Goal: Task Accomplishment & Management: Complete application form

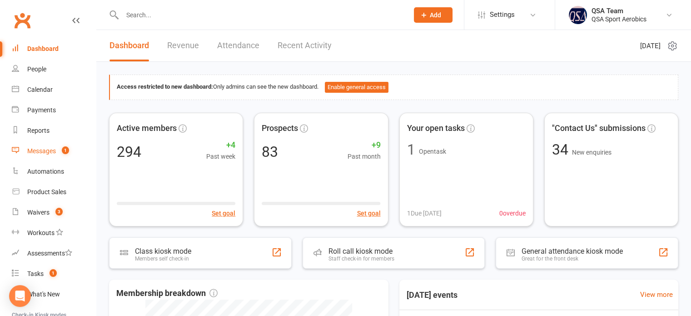
click at [47, 150] on div "Messages" at bounding box center [41, 150] width 29 height 7
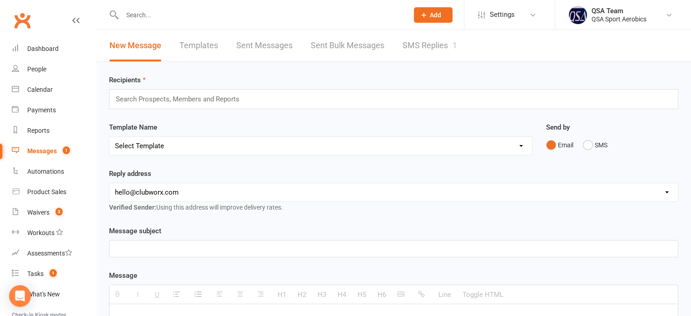
click at [416, 46] on link "SMS Replies 1" at bounding box center [430, 45] width 55 height 31
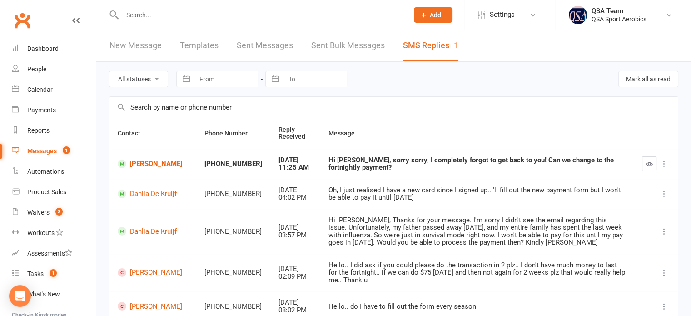
click at [185, 17] on input "text" at bounding box center [261, 15] width 283 height 13
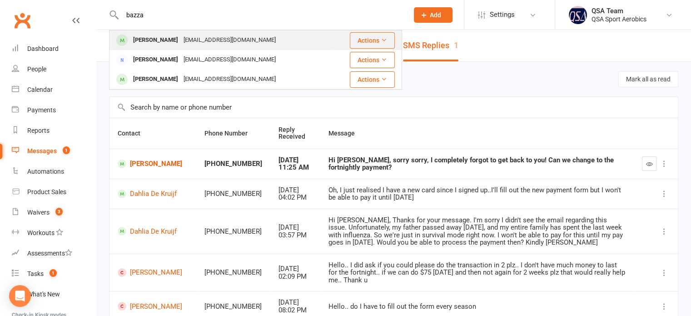
type input "bazza"
click at [177, 31] on div "[PERSON_NAME] [EMAIL_ADDRESS][DOMAIN_NAME]" at bounding box center [222, 40] width 224 height 19
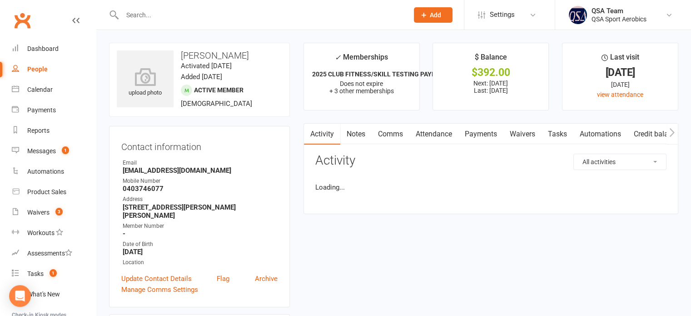
click at [487, 135] on link "Payments" at bounding box center [481, 134] width 45 height 21
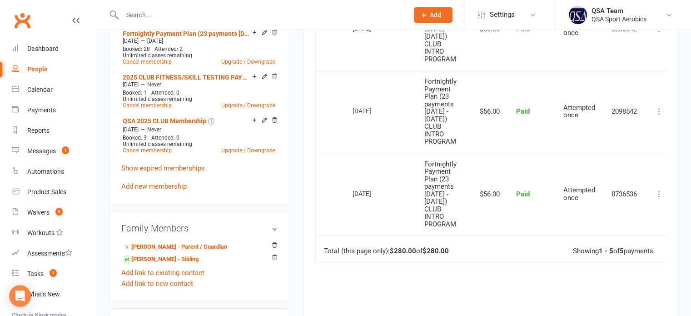
scroll to position [500, 0]
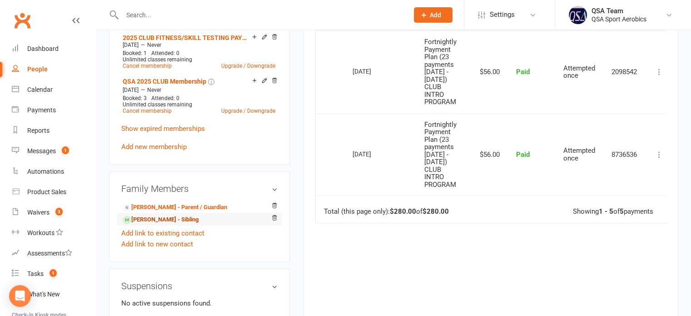
click at [149, 221] on link "[PERSON_NAME] - Sibling" at bounding box center [161, 220] width 76 height 10
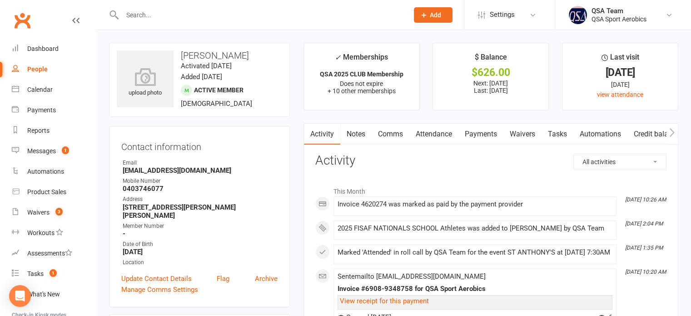
click at [479, 130] on link "Payments" at bounding box center [481, 134] width 45 height 21
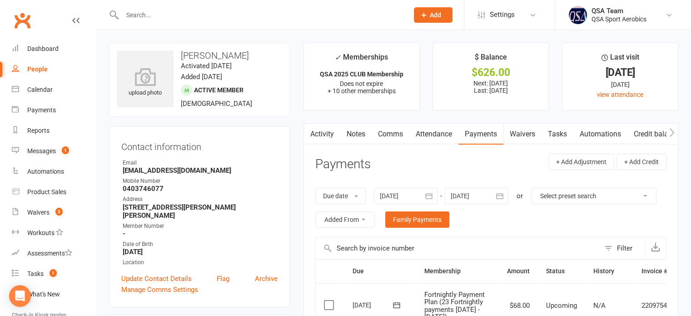
click at [402, 193] on div at bounding box center [406, 196] width 64 height 16
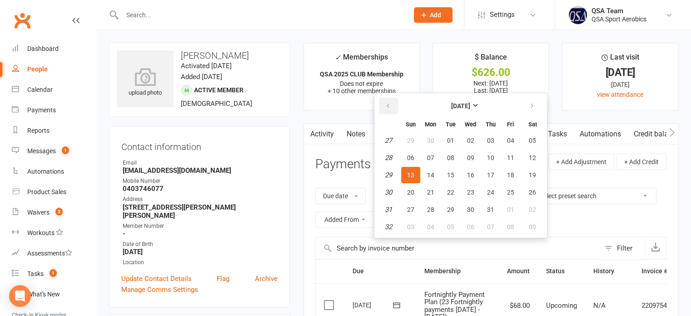
click at [388, 111] on button "button" at bounding box center [389, 106] width 20 height 16
click at [414, 155] on span "08" at bounding box center [410, 157] width 7 height 7
type input "[DATE]"
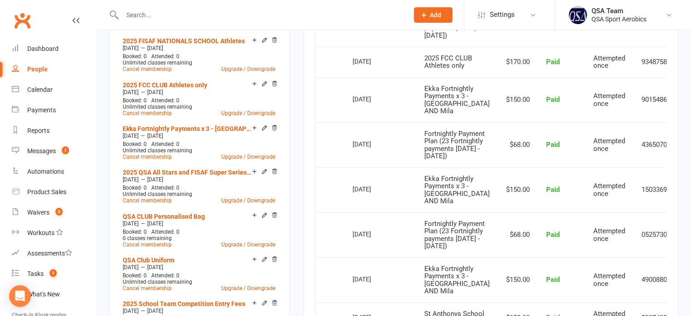
scroll to position [409, 0]
click at [403, 77] on td "[DATE]" at bounding box center [380, 61] width 72 height 31
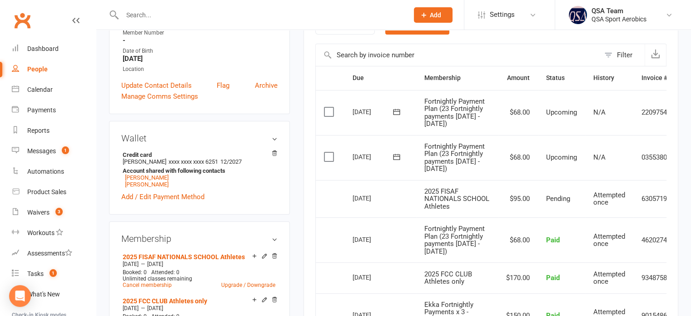
scroll to position [182, 0]
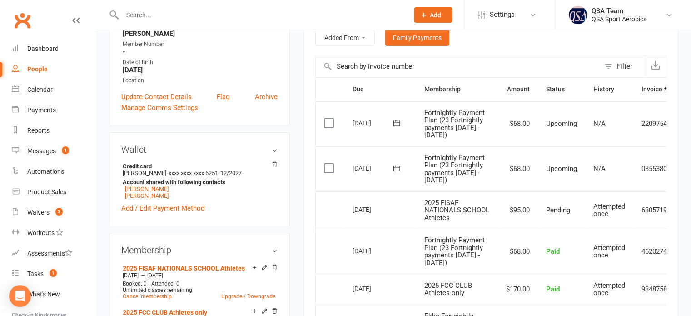
click at [166, 12] on input "text" at bounding box center [261, 15] width 283 height 13
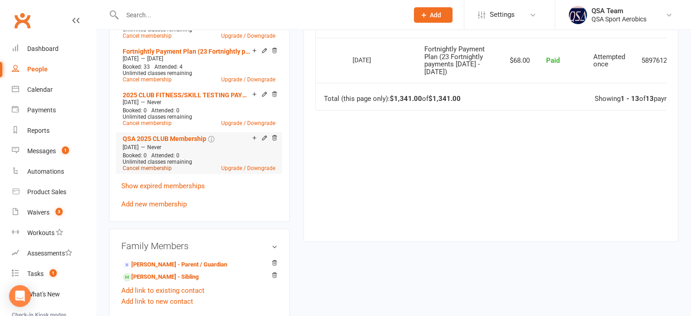
scroll to position [818, 0]
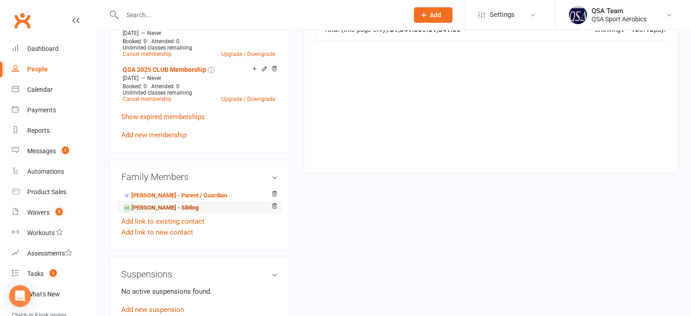
click at [150, 205] on link "[PERSON_NAME] - Sibling" at bounding box center [161, 208] width 76 height 10
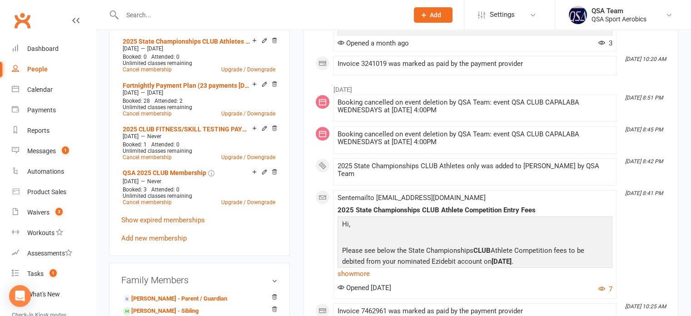
scroll to position [409, 0]
click at [151, 241] on link "Add new membership" at bounding box center [153, 238] width 65 height 8
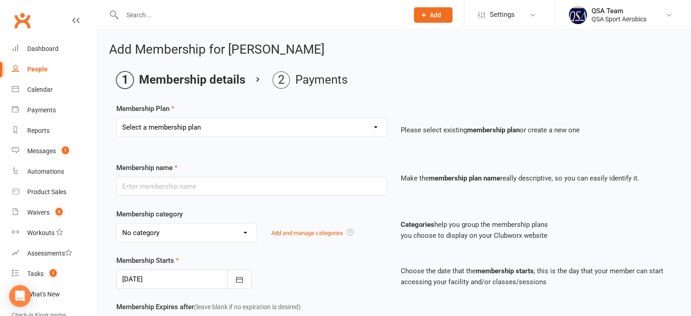
click at [184, 120] on select "Select a membership plan Create new Membership Plan QSA Membership Thornlands S…" at bounding box center [252, 127] width 270 height 18
select select "26"
click at [117, 118] on select "Select a membership plan Create new Membership Plan QSA Membership Thornlands S…" at bounding box center [252, 127] width 270 height 18
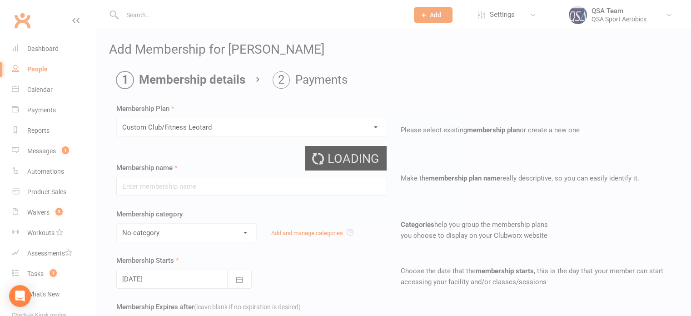
type input "Custom Club/Fitness Leotard"
select select "8"
type input "[DATE]"
type input "3"
select select "2"
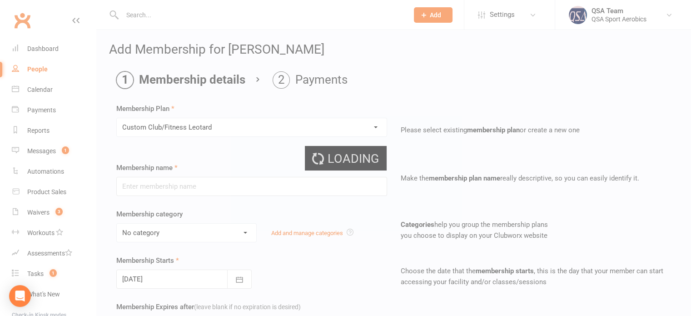
type input "0"
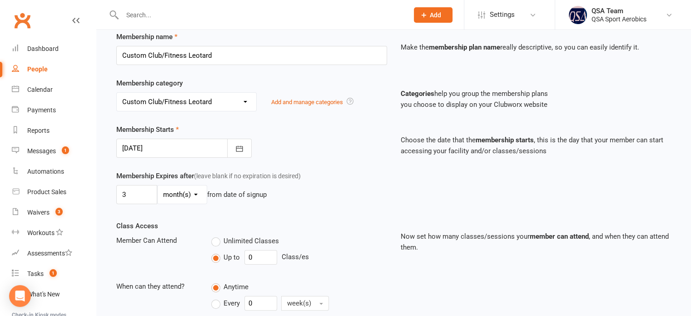
scroll to position [136, 0]
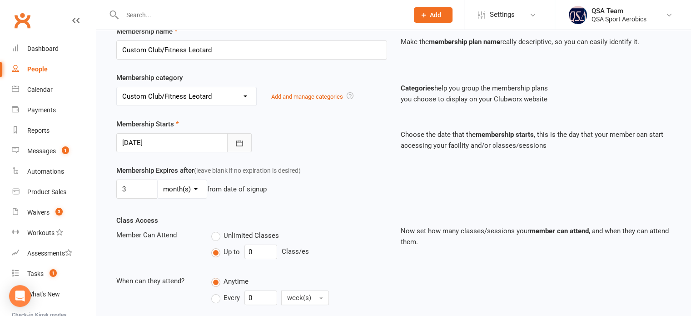
click at [236, 139] on icon "button" at bounding box center [239, 143] width 9 height 9
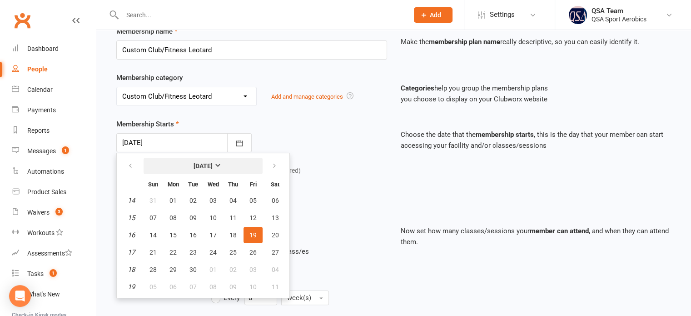
click at [213, 163] on strong "[DATE]" at bounding box center [203, 165] width 19 height 7
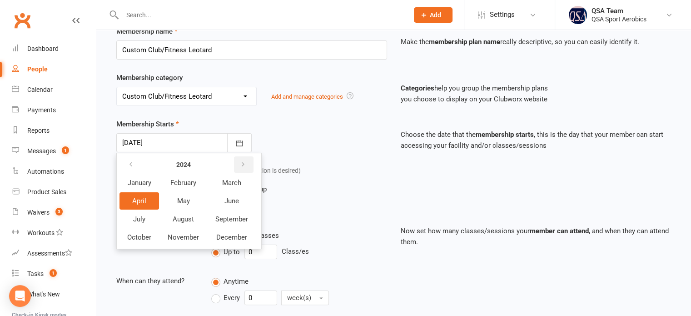
click at [240, 163] on icon "button" at bounding box center [243, 164] width 6 height 7
click at [190, 217] on span "August" at bounding box center [184, 219] width 22 height 8
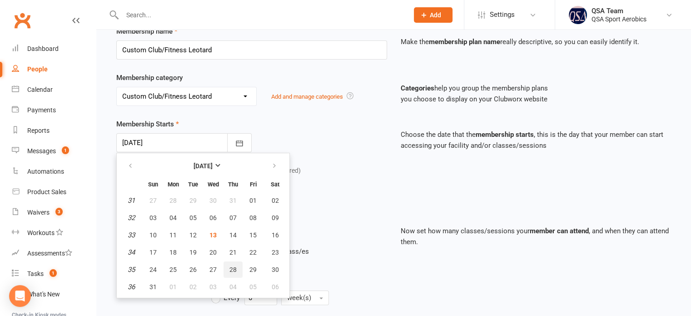
click at [234, 267] on span "28" at bounding box center [233, 269] width 7 height 7
type input "[DATE]"
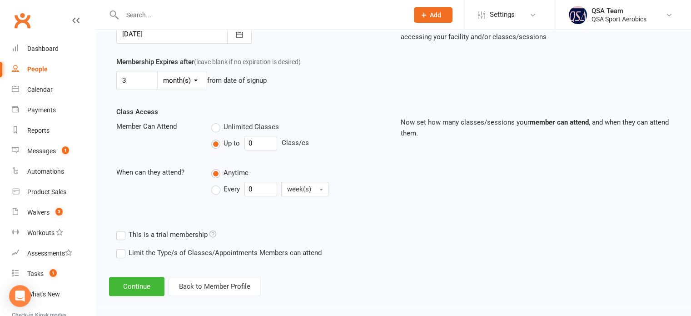
scroll to position [249, 0]
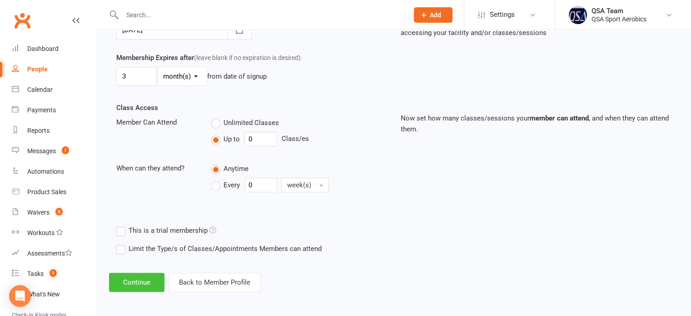
click at [132, 279] on button "Continue" at bounding box center [136, 282] width 55 height 19
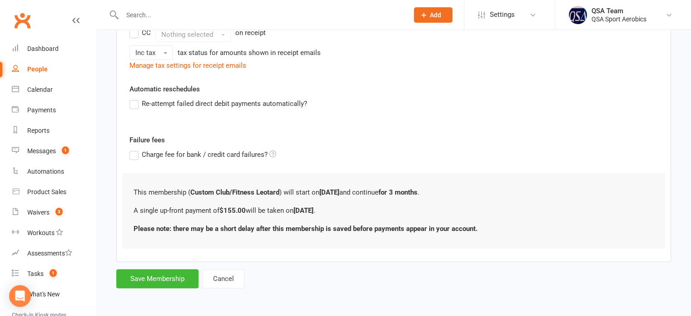
scroll to position [0, 0]
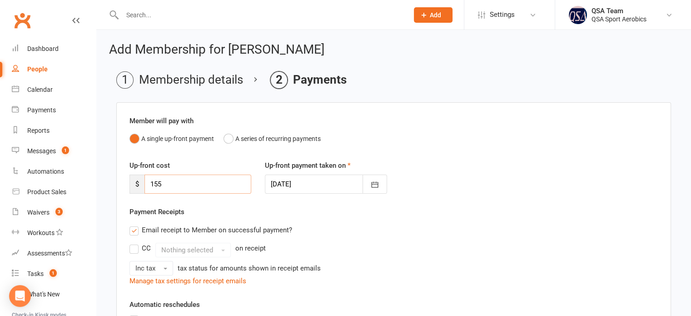
click at [173, 176] on input "155" at bounding box center [198, 184] width 107 height 19
type input "150"
click at [217, 145] on div "A single up-front payment A series of recurring payments" at bounding box center [394, 138] width 529 height 17
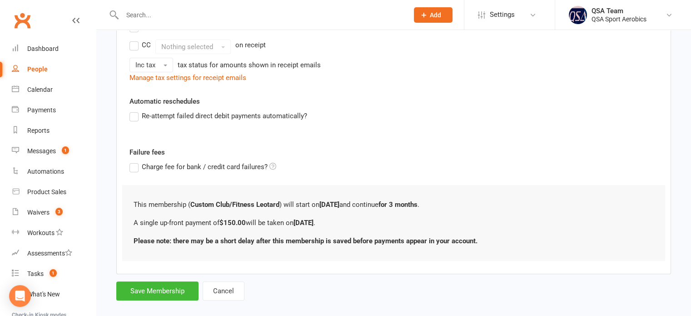
scroll to position [215, 0]
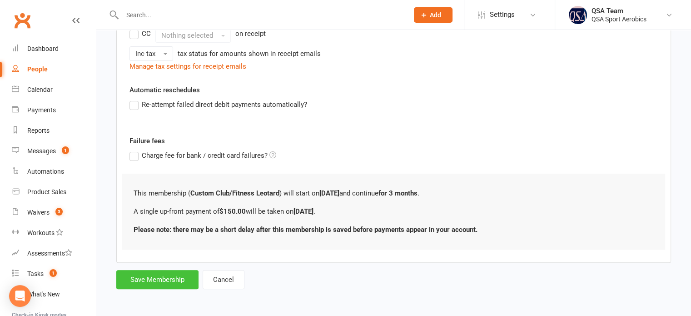
click at [168, 281] on button "Save Membership" at bounding box center [157, 279] width 82 height 19
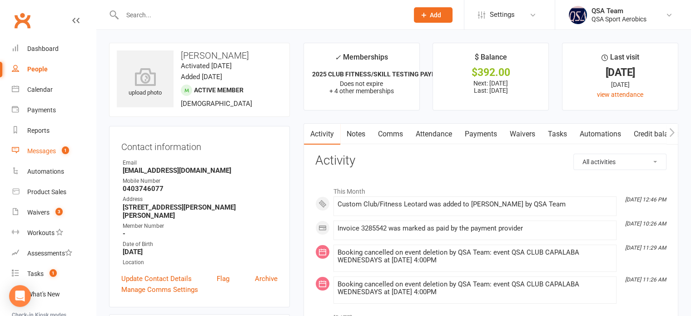
click at [37, 150] on div "Messages" at bounding box center [41, 150] width 29 height 7
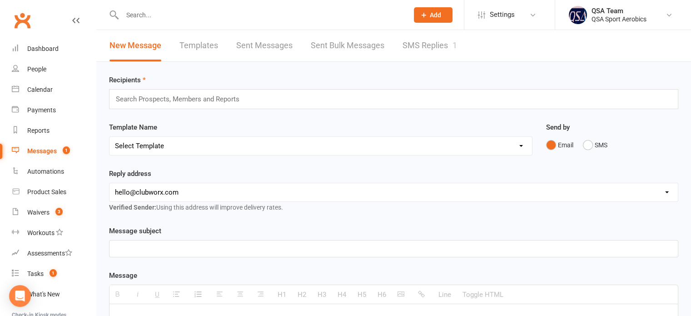
click at [408, 43] on link "SMS Replies 1" at bounding box center [430, 45] width 55 height 31
